Goal: Transaction & Acquisition: Download file/media

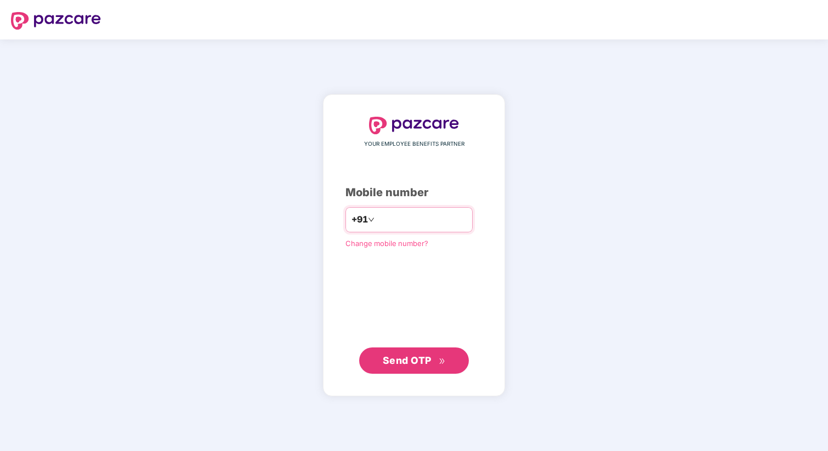
type input "**********"
click at [402, 359] on span "Send OTP" at bounding box center [407, 361] width 49 height 12
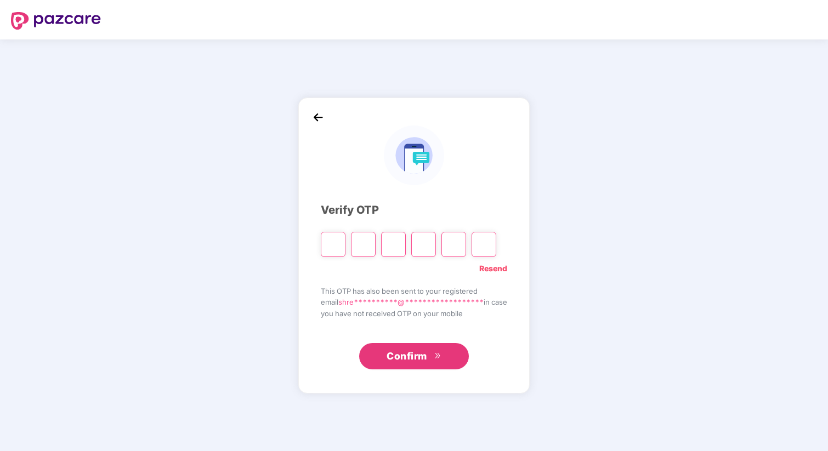
type input "*"
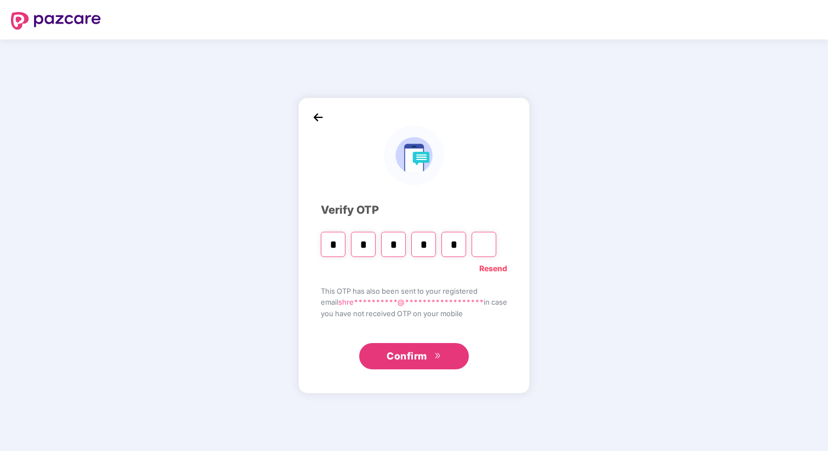
type input "*"
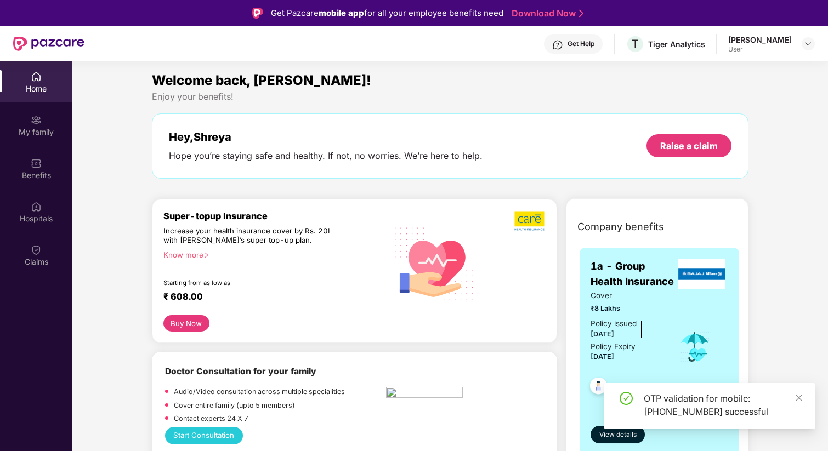
click at [759, 54] on div "Get Help T Tiger Analytics [PERSON_NAME] User" at bounding box center [449, 43] width 731 height 35
click at [755, 44] on div "[PERSON_NAME]" at bounding box center [760, 40] width 64 height 10
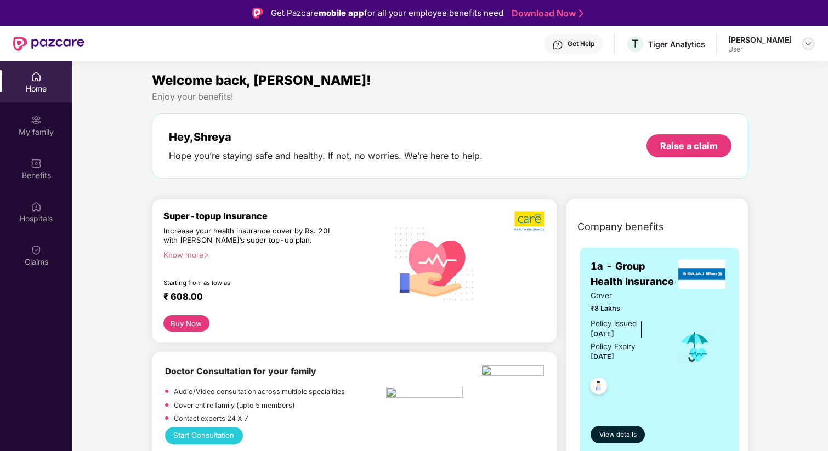
click at [806, 42] on img at bounding box center [808, 43] width 9 height 9
click at [738, 93] on div "Logout S [PERSON_NAME] User" at bounding box center [757, 87] width 143 height 68
click at [688, 49] on div "T Tiger Analytics" at bounding box center [666, 44] width 80 height 19
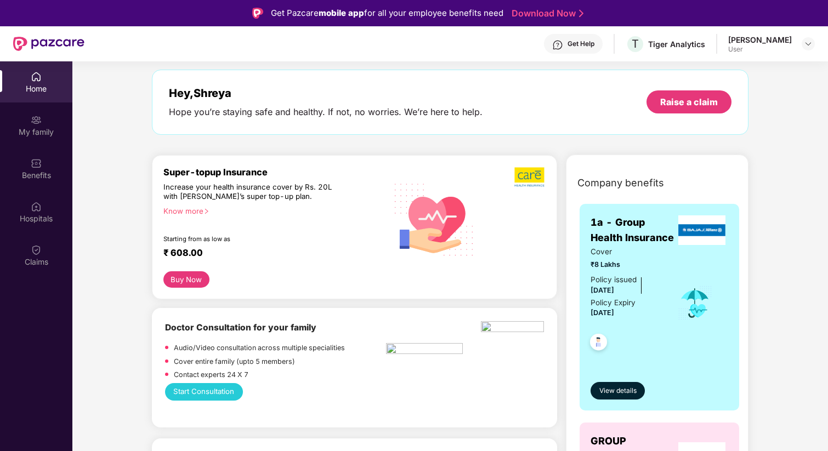
scroll to position [12, 0]
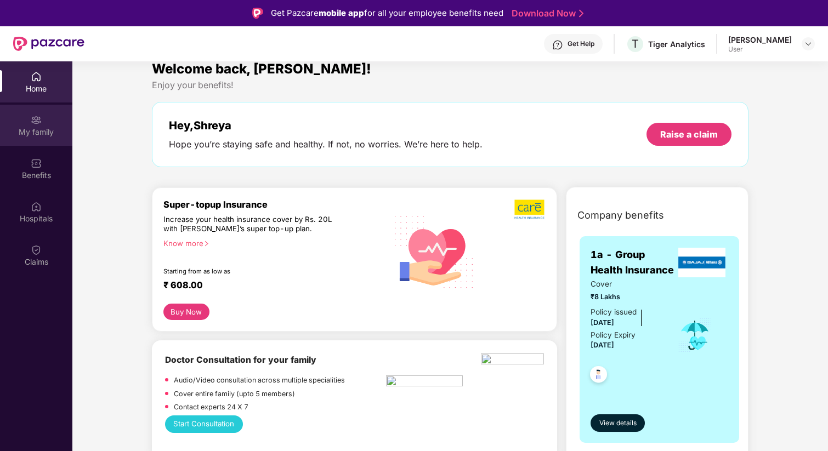
click at [43, 128] on div "My family" at bounding box center [36, 132] width 72 height 11
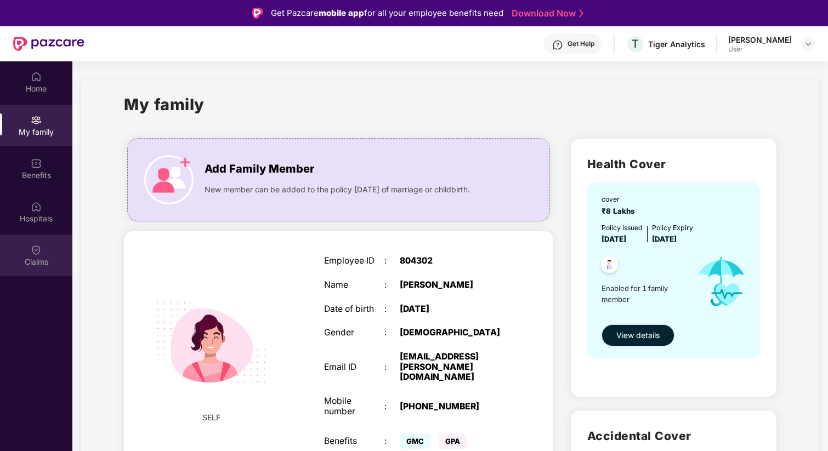
click at [34, 242] on div "Claims" at bounding box center [36, 255] width 72 height 41
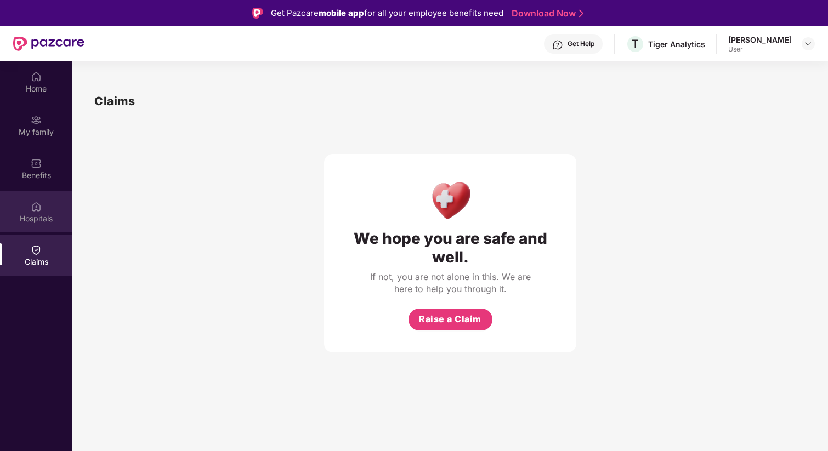
click at [32, 214] on div "Hospitals" at bounding box center [36, 218] width 72 height 11
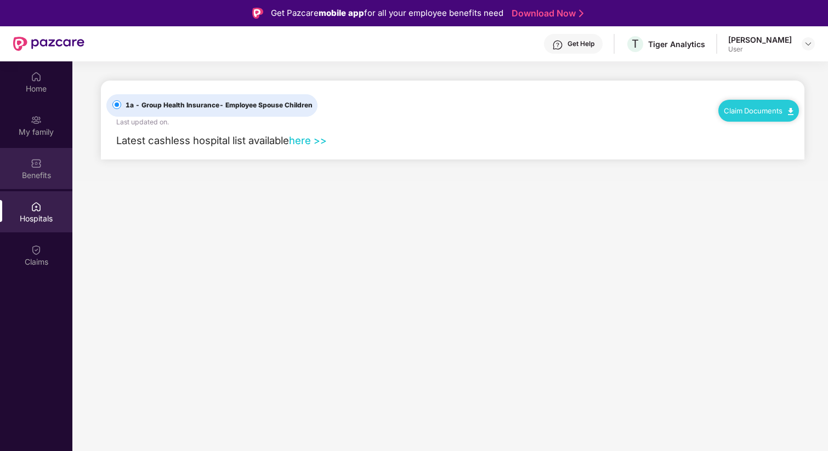
click at [27, 172] on div "Benefits" at bounding box center [36, 175] width 72 height 11
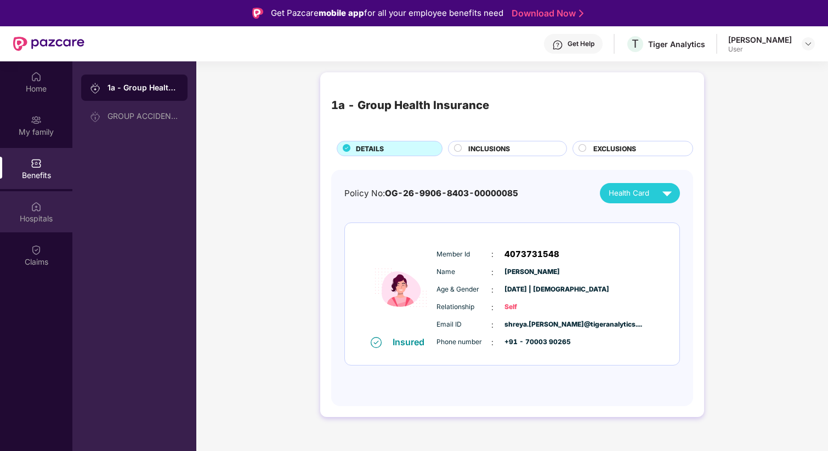
click at [34, 210] on img at bounding box center [36, 206] width 11 height 11
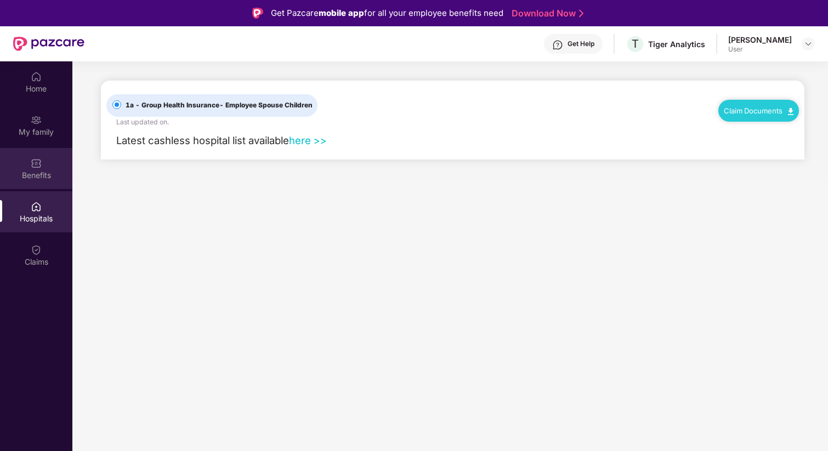
click at [30, 172] on div "Benefits" at bounding box center [36, 175] width 72 height 11
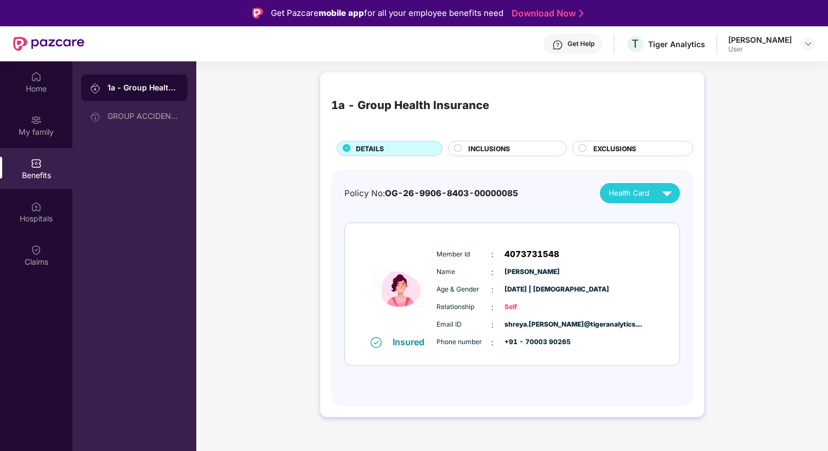
click at [519, 258] on span "4073731548" at bounding box center [532, 254] width 55 height 13
copy span "4073731548"
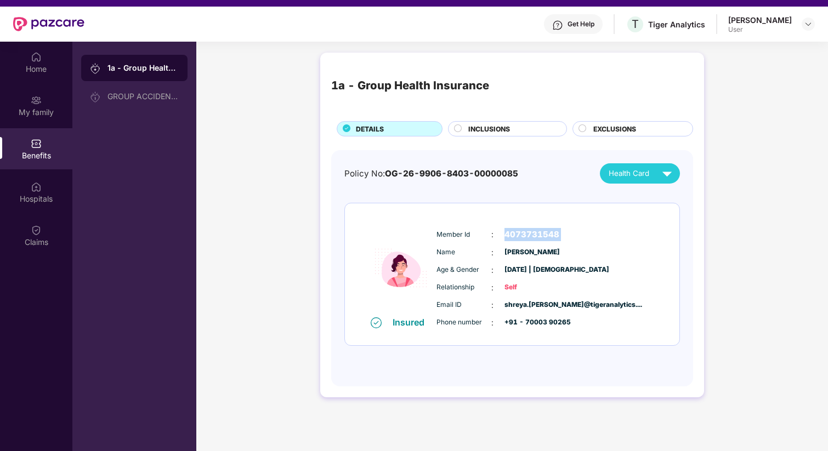
scroll to position [22, 0]
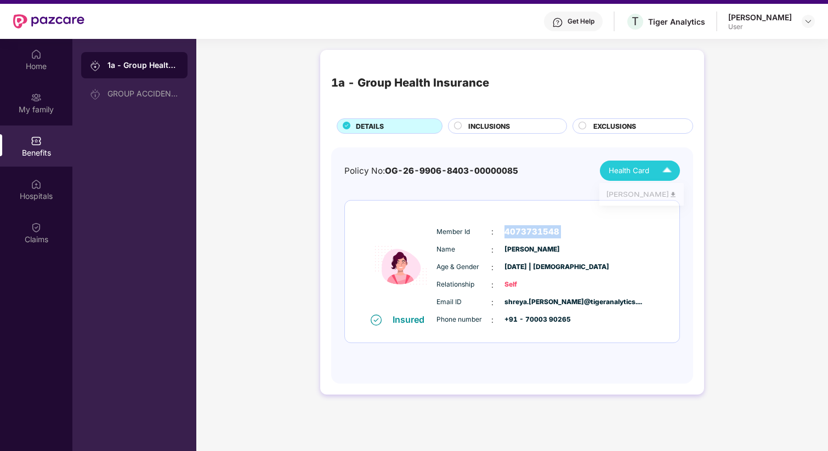
click at [634, 165] on div "Health Card" at bounding box center [643, 170] width 68 height 19
click at [647, 193] on div "[PERSON_NAME]" at bounding box center [641, 196] width 71 height 12
click at [25, 118] on div "My family" at bounding box center [36, 102] width 72 height 41
